Goal: Find specific page/section: Find specific page/section

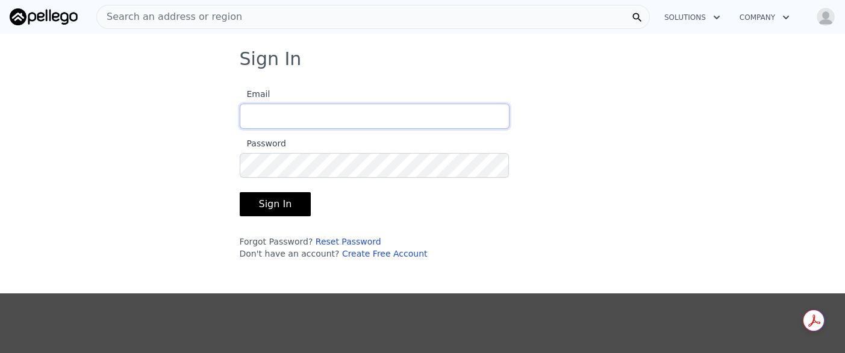
type input "[EMAIL_ADDRESS][DOMAIN_NAME]"
click at [277, 200] on button "Sign In" at bounding box center [276, 204] width 72 height 24
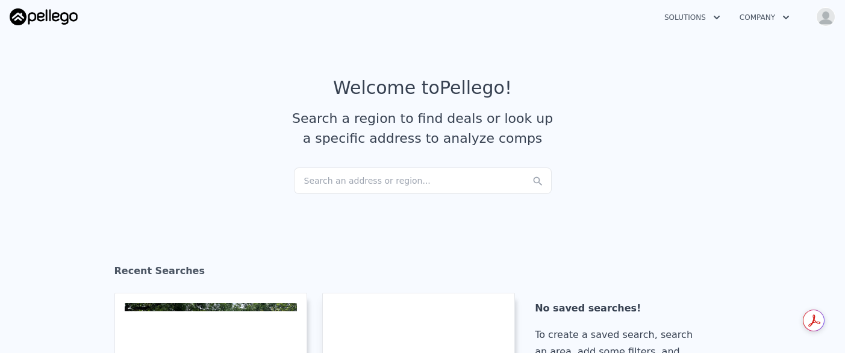
checkbox input "true"
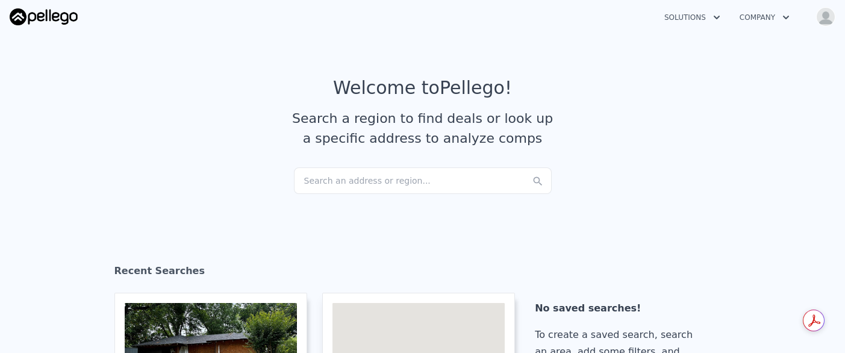
click at [308, 180] on div "Search an address or region..." at bounding box center [423, 180] width 258 height 26
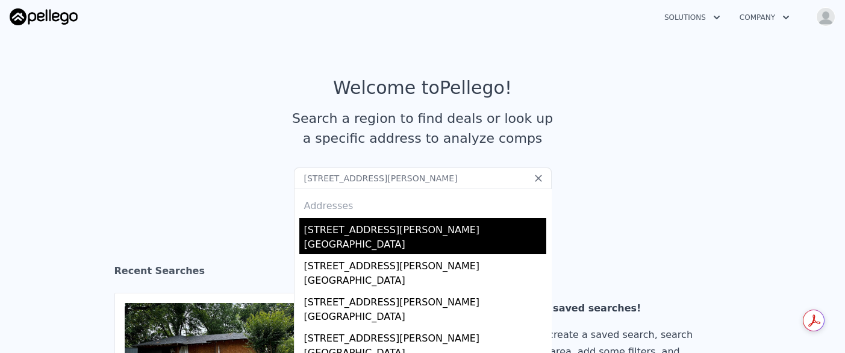
type input "[STREET_ADDRESS][PERSON_NAME]"
click at [324, 237] on div "[GEOGRAPHIC_DATA]" at bounding box center [425, 245] width 242 height 17
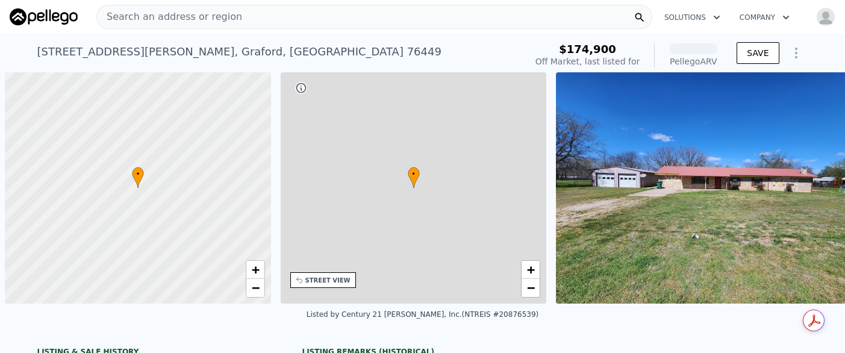
scroll to position [0, 5]
